Goal: Transaction & Acquisition: Purchase product/service

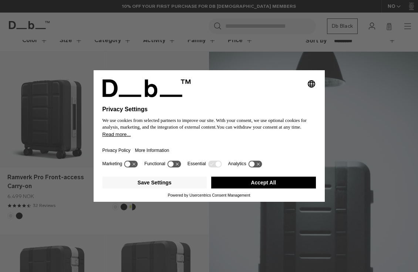
click at [260, 182] on button "Accept All" at bounding box center [263, 183] width 105 height 12
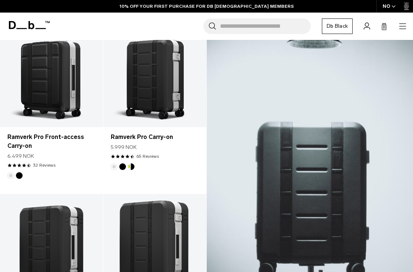
scroll to position [148, 0]
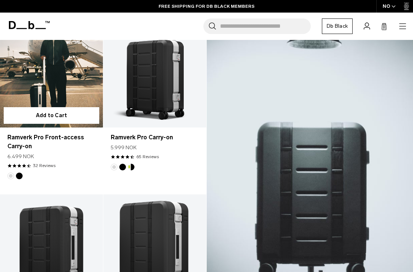
click at [74, 77] on link "Ramverk Pro Front-access Carry-on" at bounding box center [51, 71] width 103 height 114
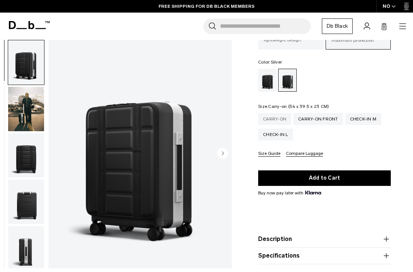
click at [270, 121] on div "Carry-on" at bounding box center [274, 119] width 33 height 12
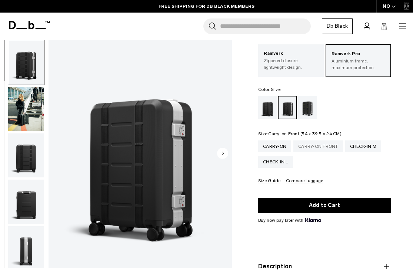
click at [315, 146] on div "Carry-on Front" at bounding box center [318, 147] width 50 height 12
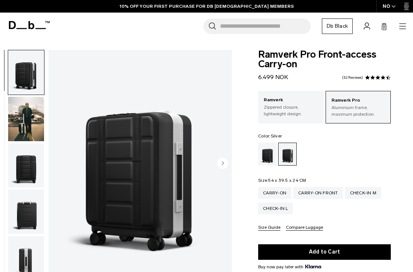
scroll to position [37, 0]
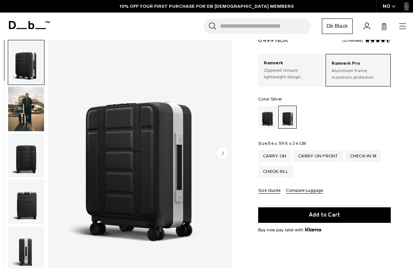
click at [221, 155] on circle "Next slide" at bounding box center [222, 153] width 11 height 11
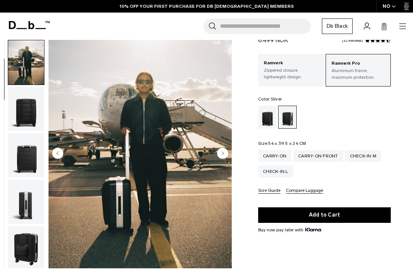
scroll to position [0, 0]
click at [221, 155] on circle "Next slide" at bounding box center [222, 153] width 11 height 11
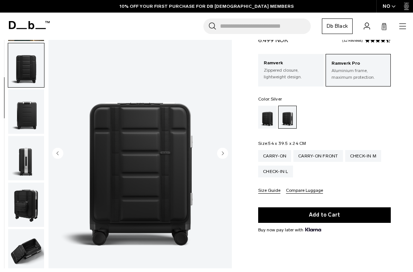
scroll to position [93, 0]
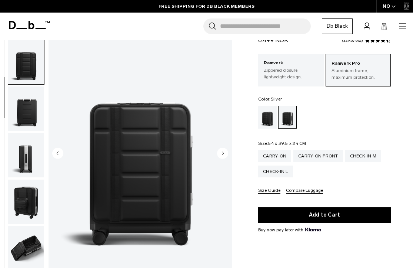
click at [221, 155] on circle "Next slide" at bounding box center [222, 153] width 11 height 11
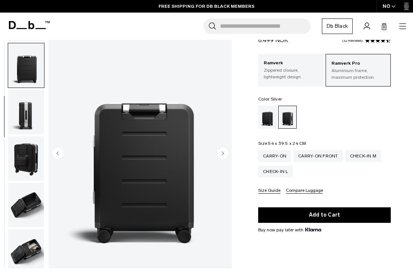
scroll to position [140, 0]
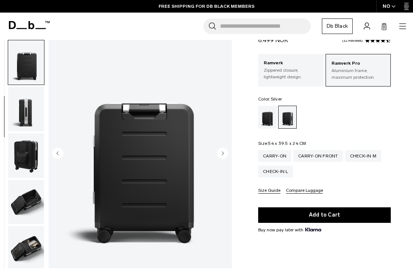
click at [221, 155] on circle "Next slide" at bounding box center [222, 153] width 11 height 11
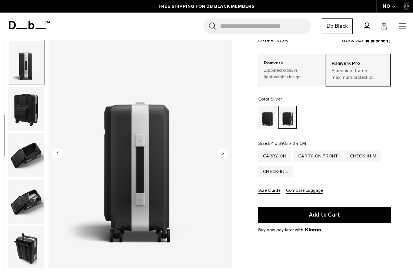
click at [221, 155] on circle "Next slide" at bounding box center [222, 153] width 11 height 11
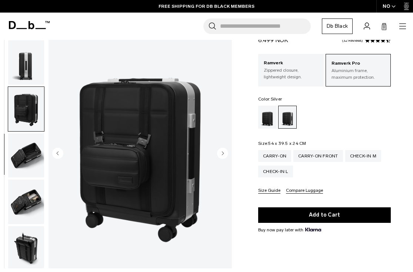
scroll to position [233, 0]
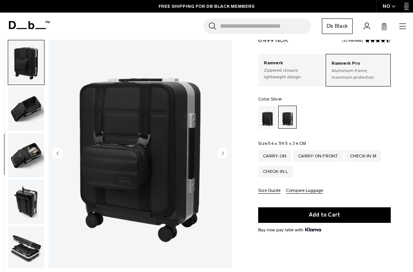
click at [221, 155] on circle "Next slide" at bounding box center [222, 153] width 11 height 11
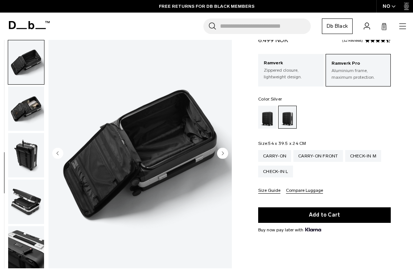
click at [221, 155] on circle "Next slide" at bounding box center [222, 153] width 11 height 11
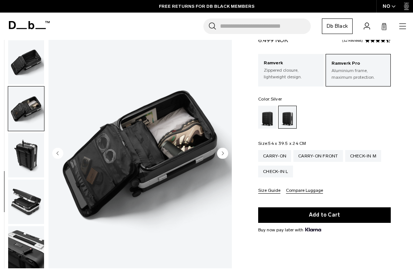
scroll to position [282, 0]
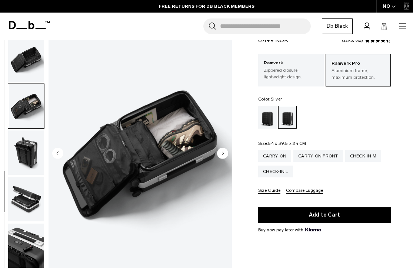
click at [221, 155] on circle "Next slide" at bounding box center [222, 153] width 11 height 11
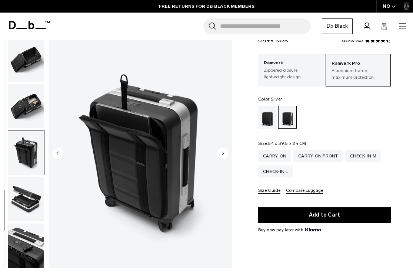
click at [221, 155] on circle "Next slide" at bounding box center [222, 153] width 11 height 11
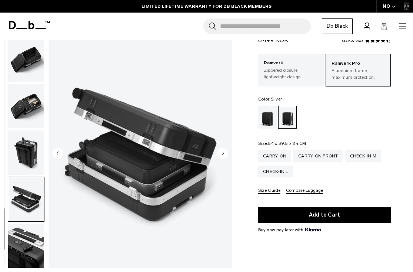
click at [221, 155] on circle "Next slide" at bounding box center [222, 153] width 11 height 11
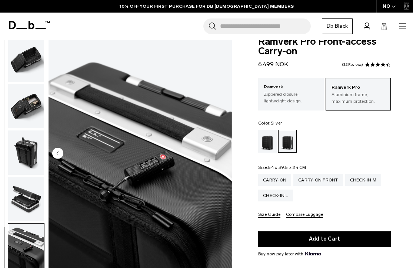
scroll to position [0, 0]
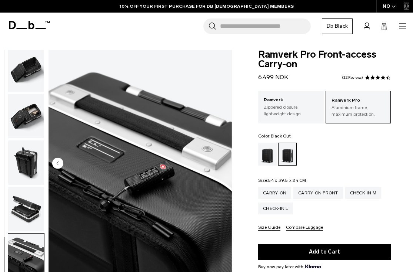
click at [264, 152] on div "Black Out" at bounding box center [267, 154] width 19 height 23
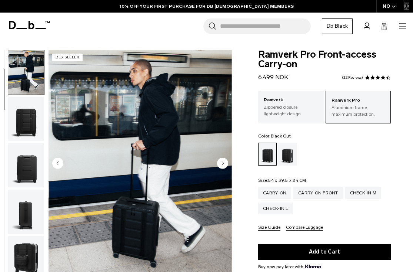
click at [224, 161] on circle "Next slide" at bounding box center [222, 163] width 11 height 11
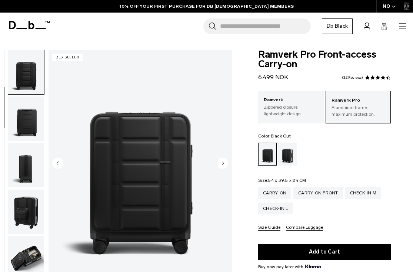
click at [224, 161] on circle "Next slide" at bounding box center [222, 163] width 11 height 11
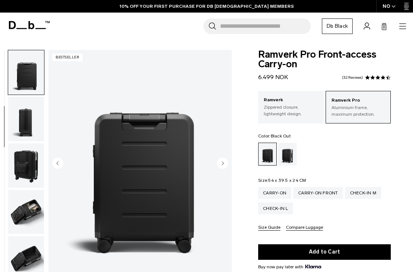
click at [224, 161] on circle "Next slide" at bounding box center [222, 163] width 11 height 11
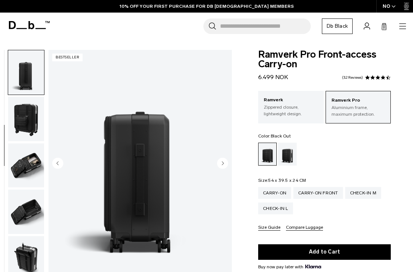
click at [224, 161] on circle "Next slide" at bounding box center [222, 163] width 11 height 11
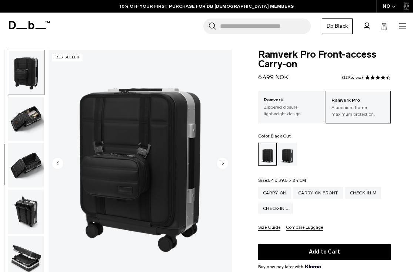
click at [224, 161] on circle "Next slide" at bounding box center [222, 163] width 11 height 11
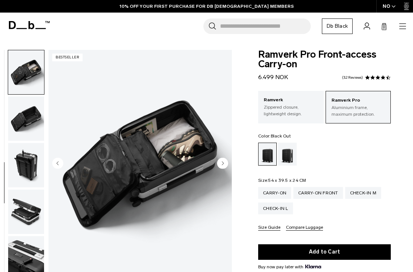
click at [224, 161] on circle "Next slide" at bounding box center [222, 163] width 11 height 11
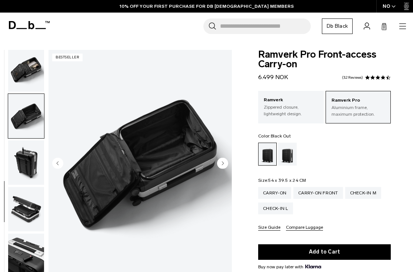
click at [224, 161] on circle "Next slide" at bounding box center [222, 163] width 11 height 11
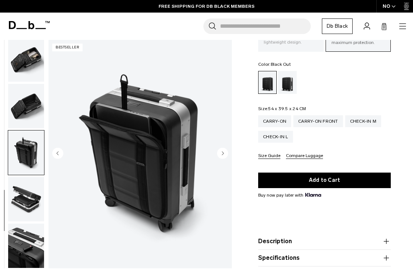
scroll to position [74, 0]
